Goal: Subscribe to service/newsletter

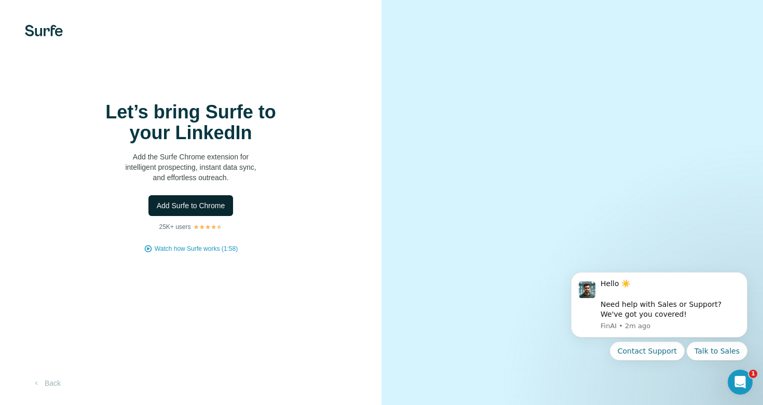
click at [204, 209] on span "Add Surfe to Chrome" at bounding box center [191, 205] width 69 height 10
